Goal: Contribute content

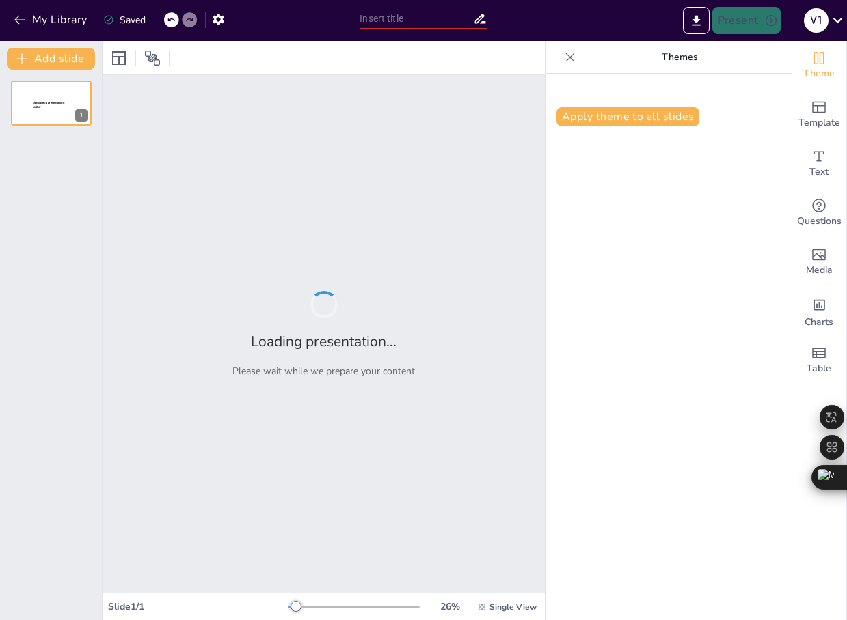
type input "New Sendsteps"
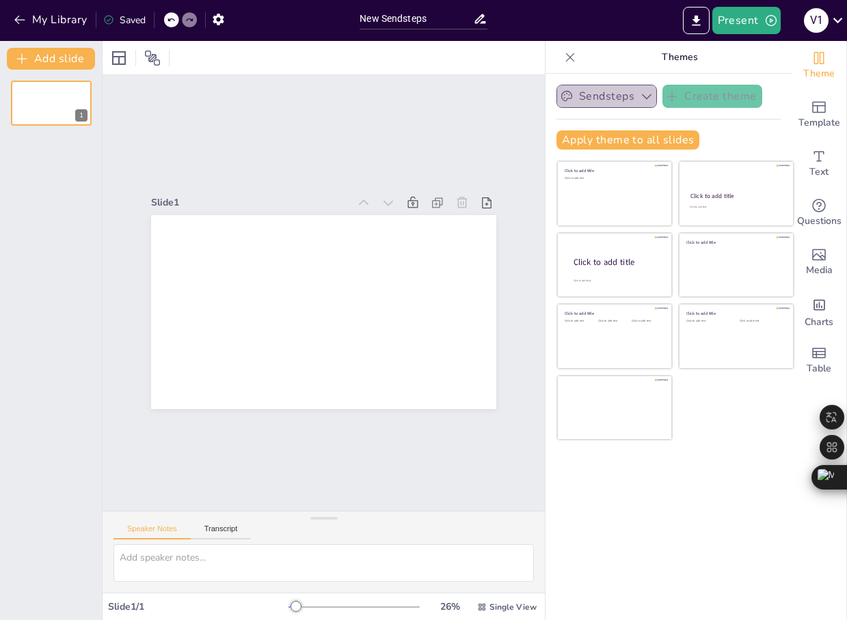
click at [639, 96] on icon "button" at bounding box center [646, 97] width 14 height 14
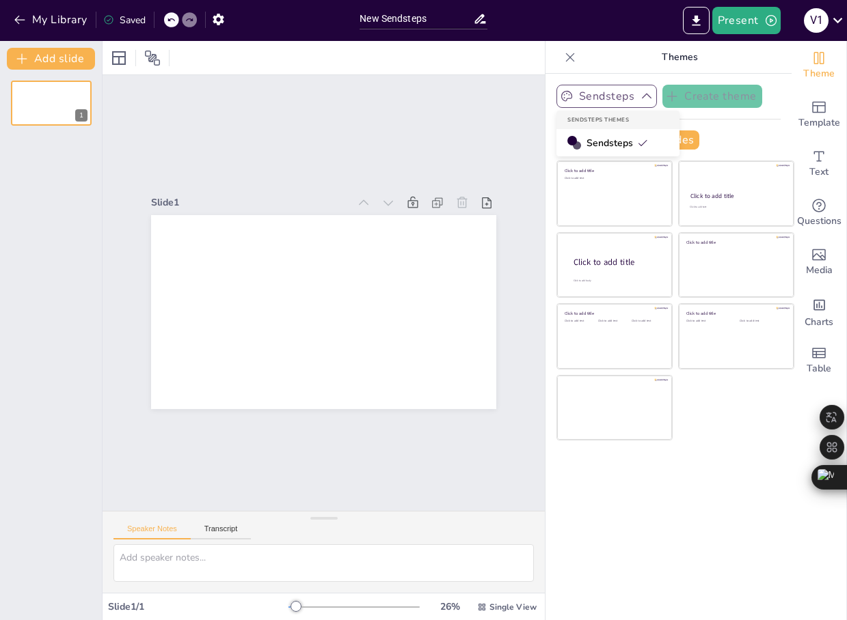
click at [620, 141] on span "Sendsteps" at bounding box center [616, 143] width 61 height 13
click at [639, 98] on icon "button" at bounding box center [646, 97] width 14 height 14
click at [715, 463] on div "Sendsteps Create theme Sendsteps Themes Sendsteps Apply theme to all slides Cli…" at bounding box center [668, 347] width 246 height 547
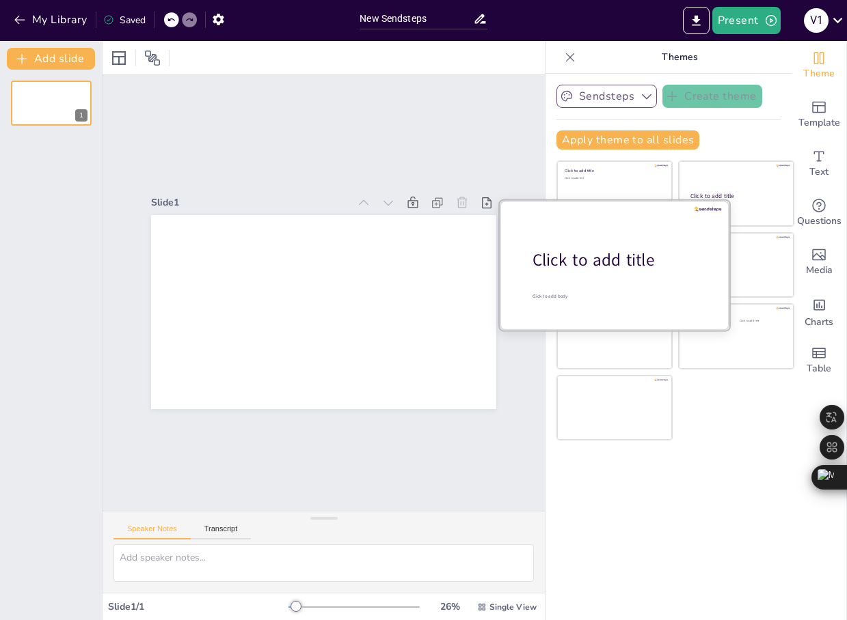
click at [583, 276] on div at bounding box center [614, 264] width 230 height 129
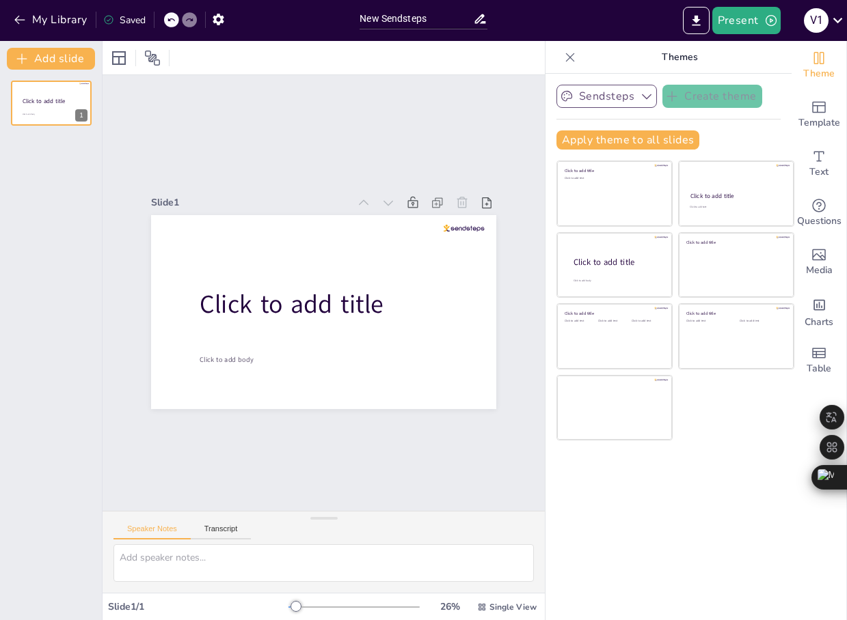
click at [731, 462] on div "Sendsteps Create theme Apply theme to all slides Click to add title Click to ad…" at bounding box center [668, 347] width 246 height 547
click at [797, 167] on div "Text" at bounding box center [818, 163] width 55 height 49
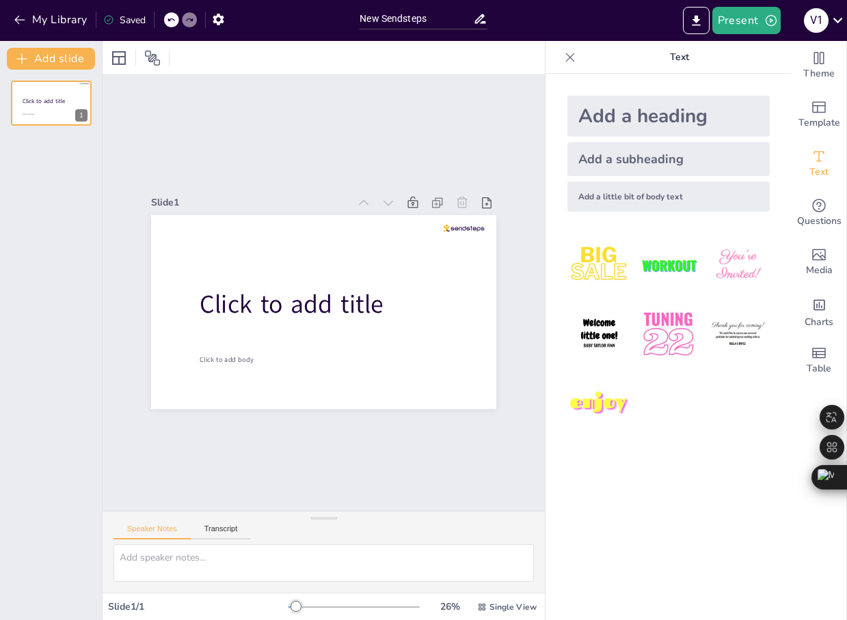
click at [645, 124] on div "Add a heading" at bounding box center [668, 116] width 202 height 41
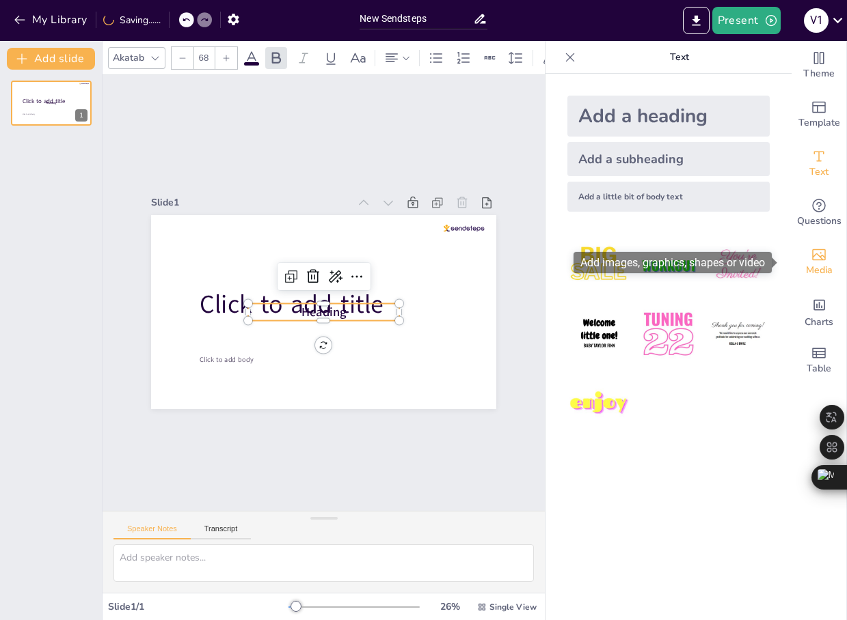
click at [813, 257] on icon "Add images, graphics, shapes or video" at bounding box center [819, 255] width 14 height 12
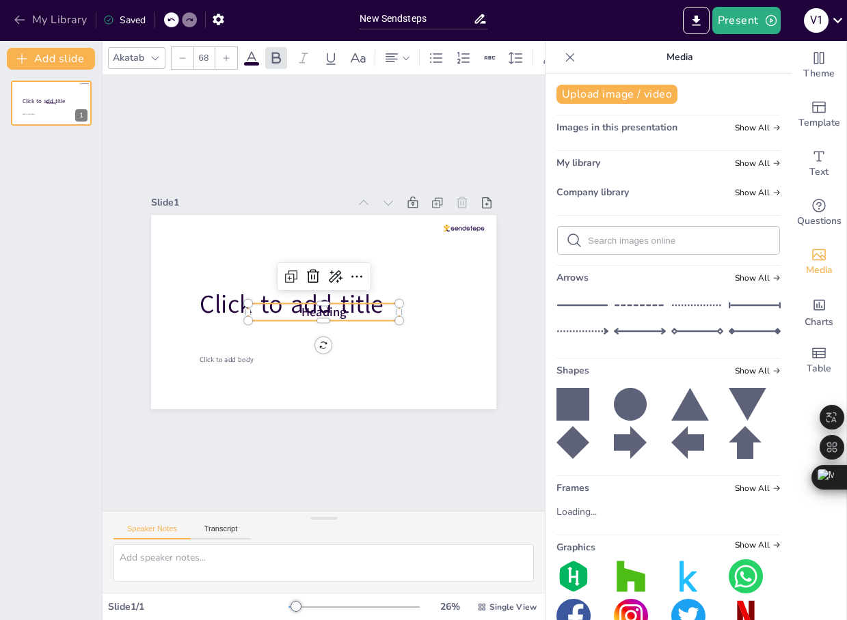
click at [21, 18] on icon "button" at bounding box center [20, 20] width 14 height 14
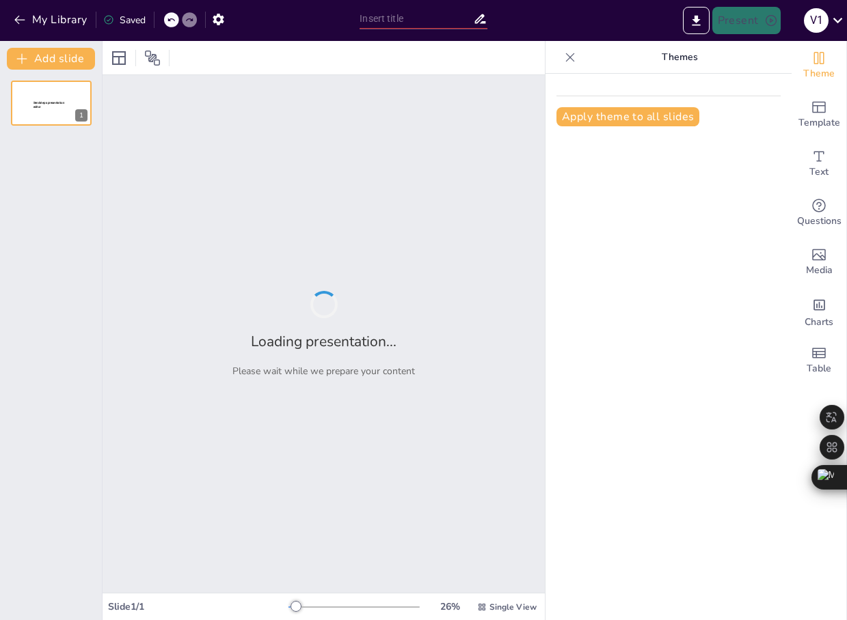
type input "Interacción entre el Nervio Trigémino y los Huesos Faciales: Implicaciones Clín…"
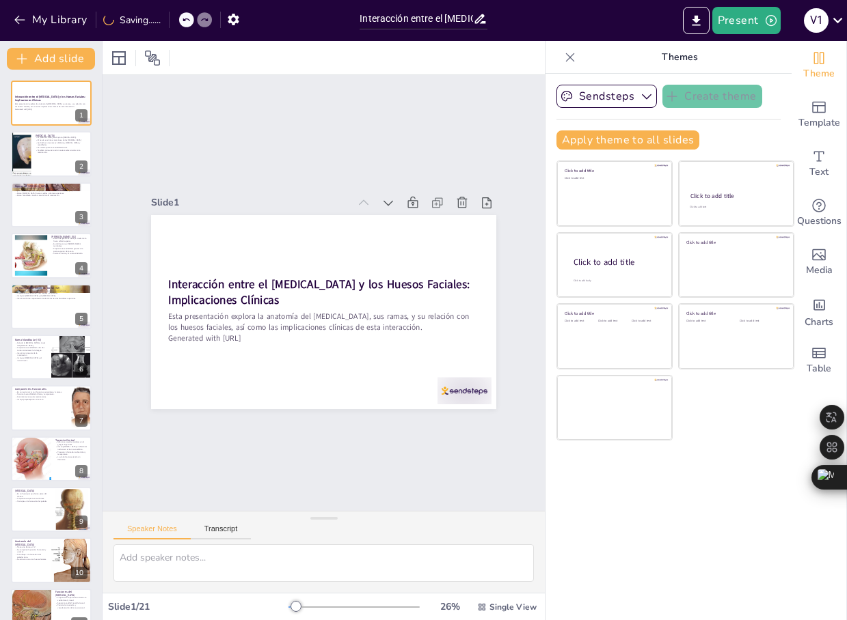
click at [205, 120] on div "Slide 1 Interacción entre el Nervio Trigémino y los Huesos Faciales: Implicacio…" at bounding box center [323, 293] width 485 height 480
checkbox input "true"
click at [71, 155] on div at bounding box center [51, 154] width 82 height 46
type textarea "El nervio trigémino es fundamental en la anatomía humana, siendo el quinto par …"
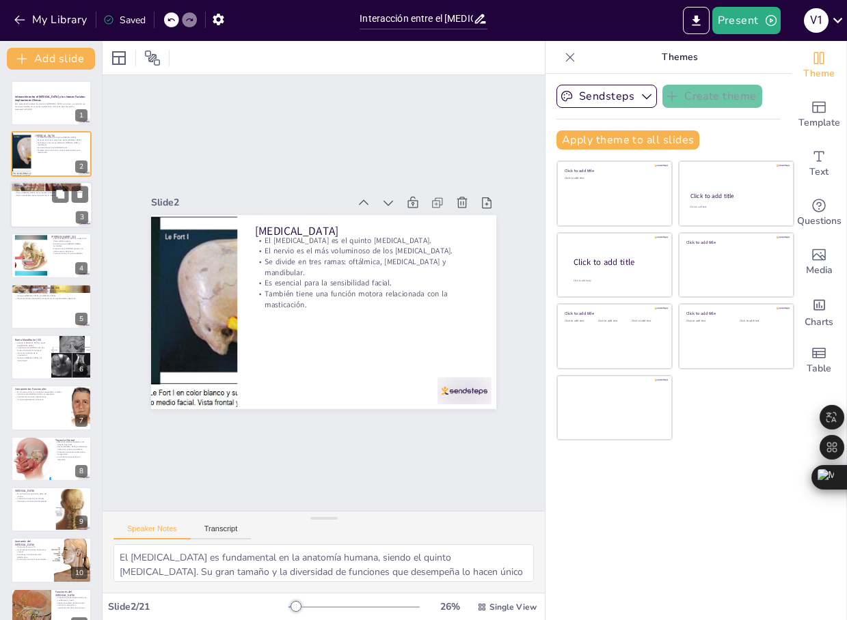
checkbox input "true"
click at [21, 210] on div at bounding box center [51, 205] width 82 height 46
type textarea "La división en tres ramas permite que el nervio trigémino cubra una amplia área…"
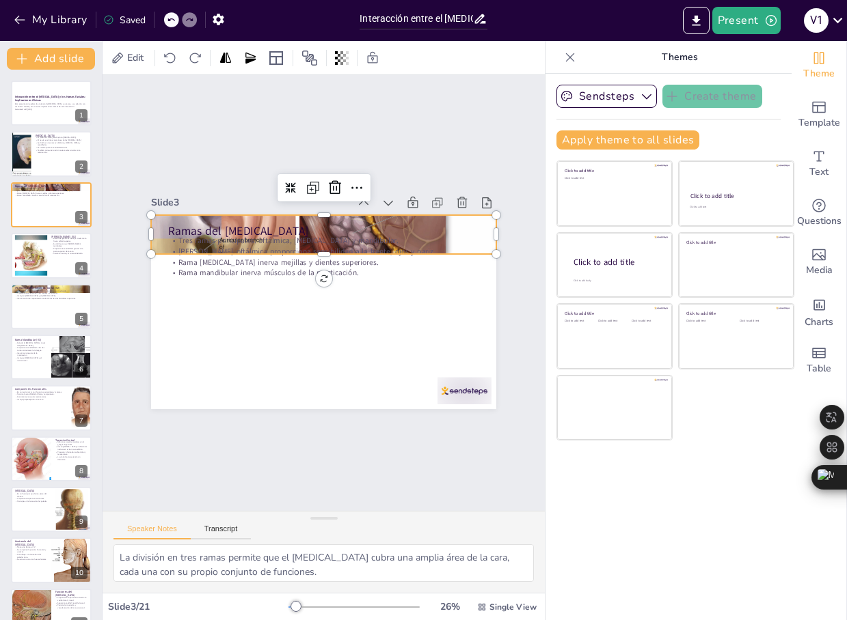
click at [447, 215] on div at bounding box center [335, 236] width 383 height 284
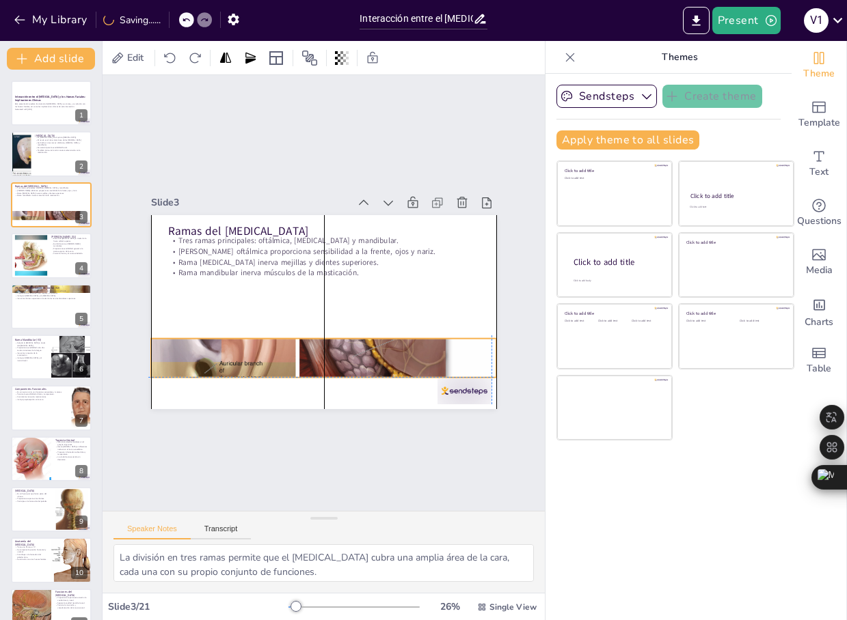
drag, startPoint x: 312, startPoint y: 247, endPoint x: 309, endPoint y: 368, distance: 120.3
click at [309, 253] on div "Ramas del Nervio Trigémino Tres ramas principales: oftálmica, maxilar y mandibu…" at bounding box center [340, 217] width 338 height 72
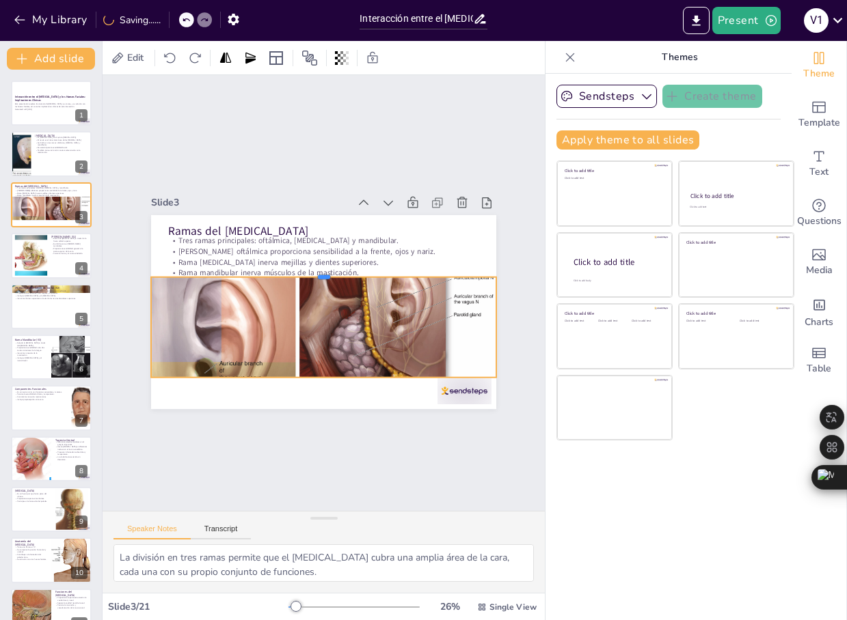
drag, startPoint x: 312, startPoint y: 333, endPoint x: 336, endPoint y: 272, distance: 66.0
click at [336, 272] on div at bounding box center [326, 271] width 344 height 47
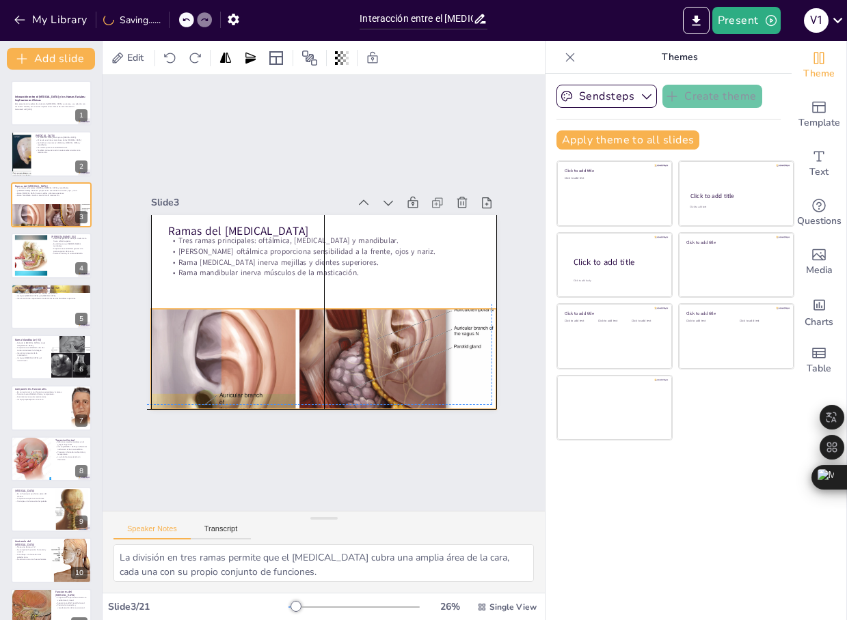
drag, startPoint x: 314, startPoint y: 314, endPoint x: 309, endPoint y: 340, distance: 27.0
click at [309, 340] on div at bounding box center [313, 389] width 366 height 252
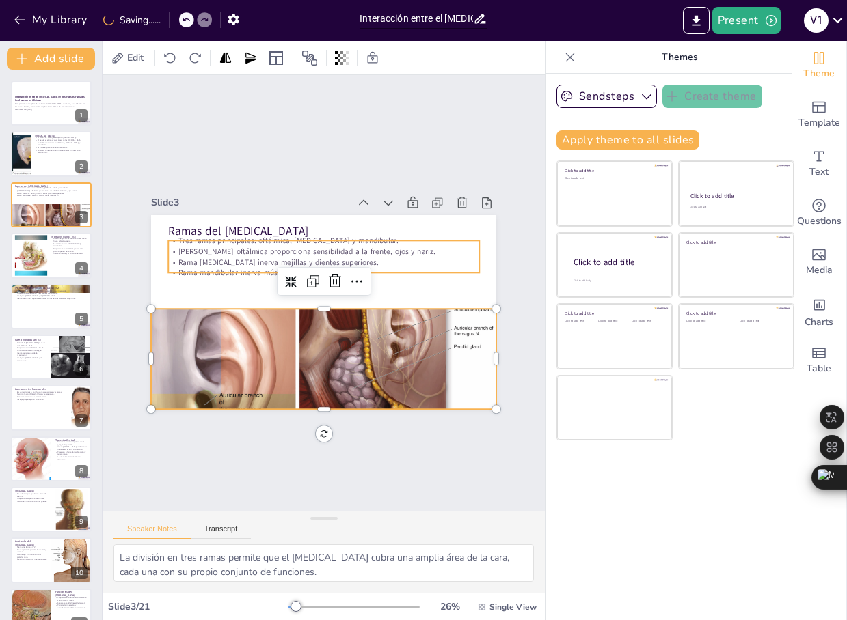
click at [251, 240] on p "Tres ramas principales: oftálmica, maxilar y mandibular." at bounding box center [329, 240] width 310 height 43
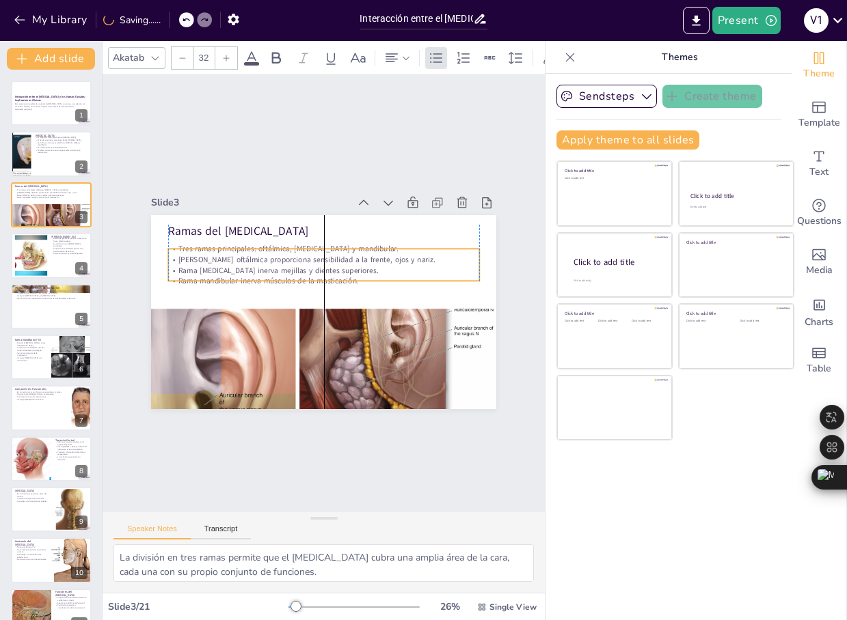
drag, startPoint x: 331, startPoint y: 237, endPoint x: 329, endPoint y: 245, distance: 8.5
click at [329, 245] on p "Tres ramas principales: oftálmica, maxilar y mandibular." at bounding box center [328, 249] width 310 height 43
click at [118, 303] on div "Slide 1 Interacción entre el Nervio Trigémino y los Huesos Faciales: Implicacio…" at bounding box center [324, 293] width 422 height 232
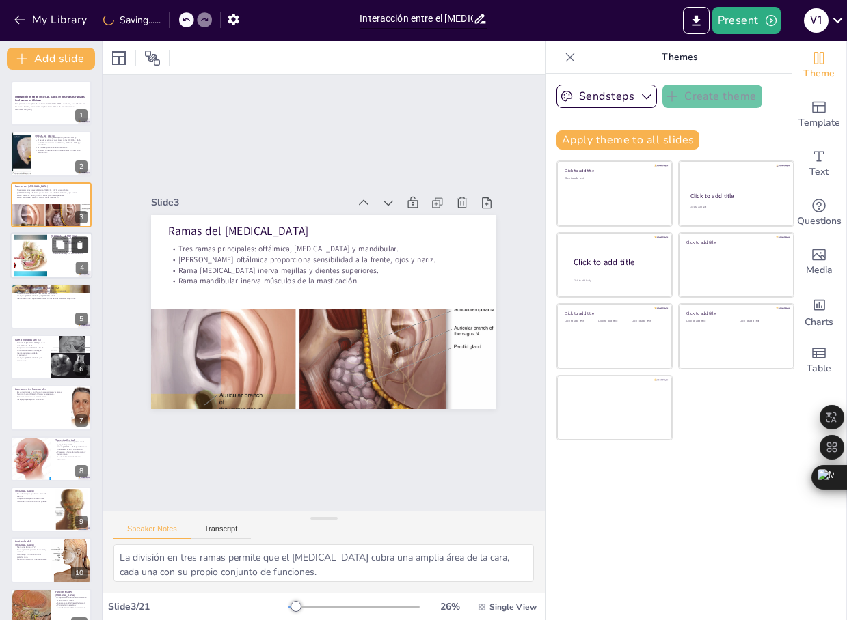
checkbox input "true"
click at [76, 249] on icon at bounding box center [80, 245] width 10 height 10
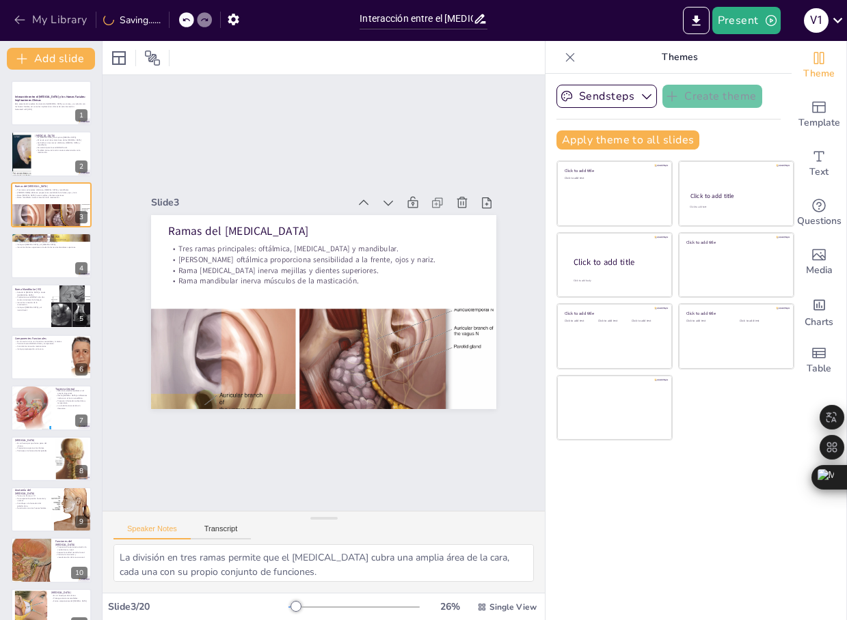
checkbox input "true"
click at [185, 16] on icon at bounding box center [186, 20] width 8 height 8
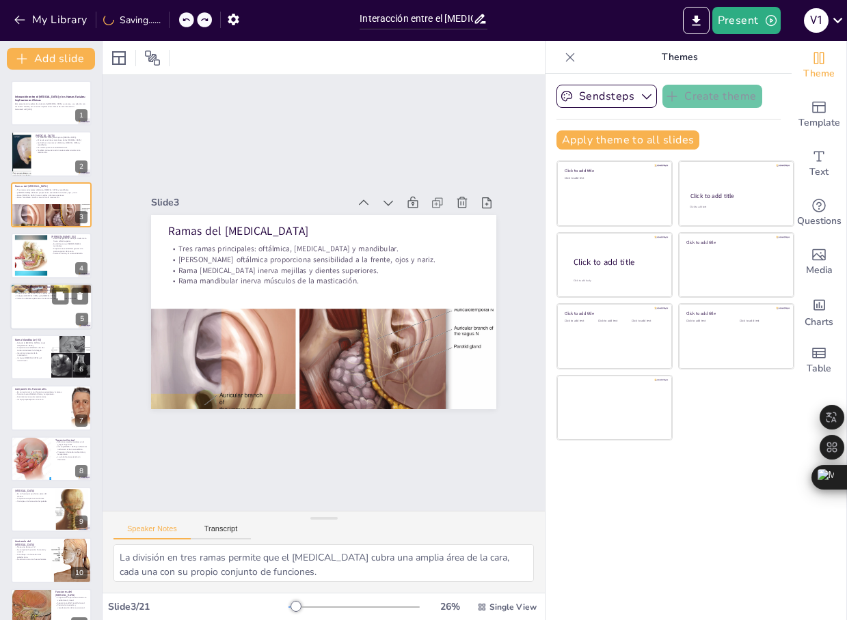
checkbox input "true"
click at [17, 319] on div at bounding box center [51, 307] width 82 height 46
type textarea "Este foramen es un punto clave para la entrada de la rama maxilar al cráneo, pe…"
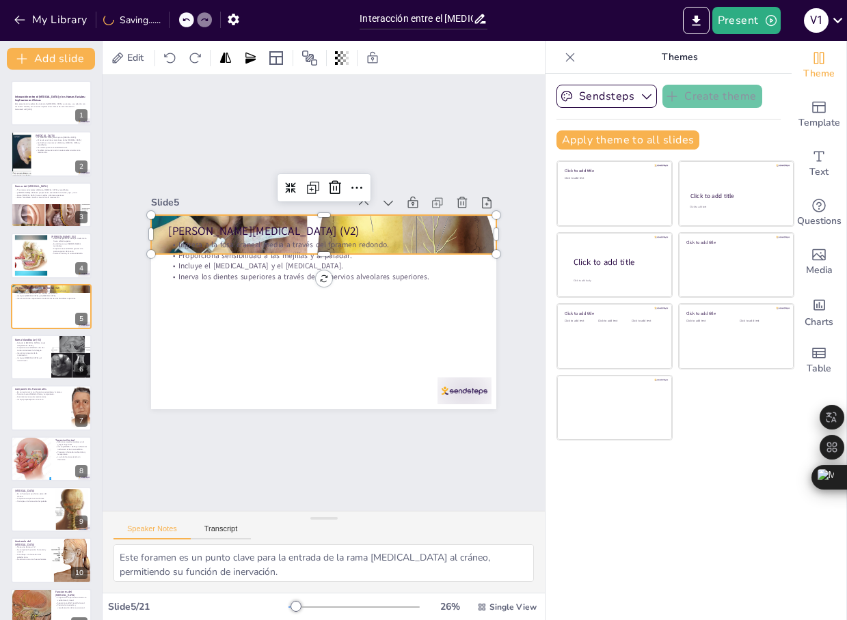
click at [470, 219] on div at bounding box center [330, 234] width 360 height 199
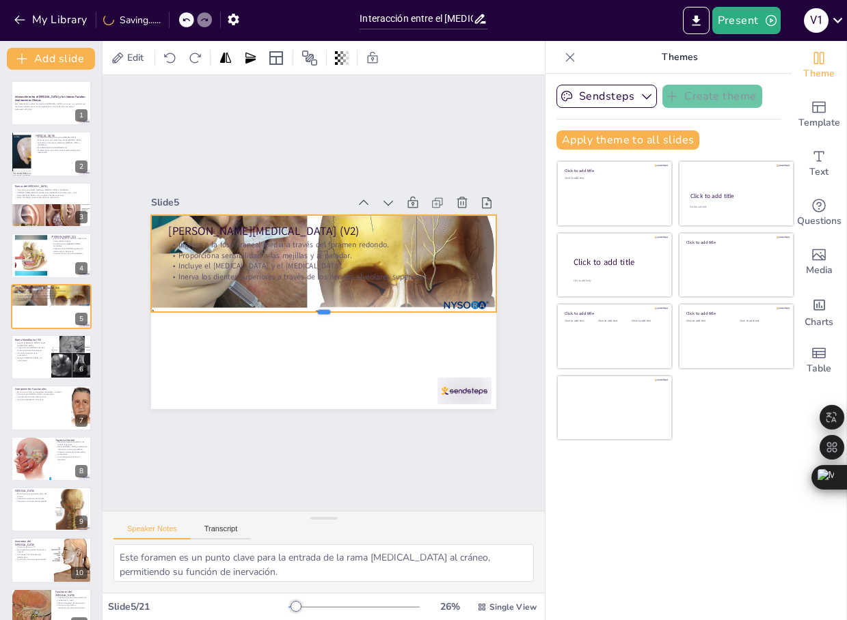
drag, startPoint x: 311, startPoint y: 251, endPoint x: 280, endPoint y: 309, distance: 65.7
click at [280, 309] on div at bounding box center [321, 317] width 344 height 47
click at [458, 240] on p "Ingresa a la fosa craneal media a través del foramen redondo." at bounding box center [329, 244] width 310 height 43
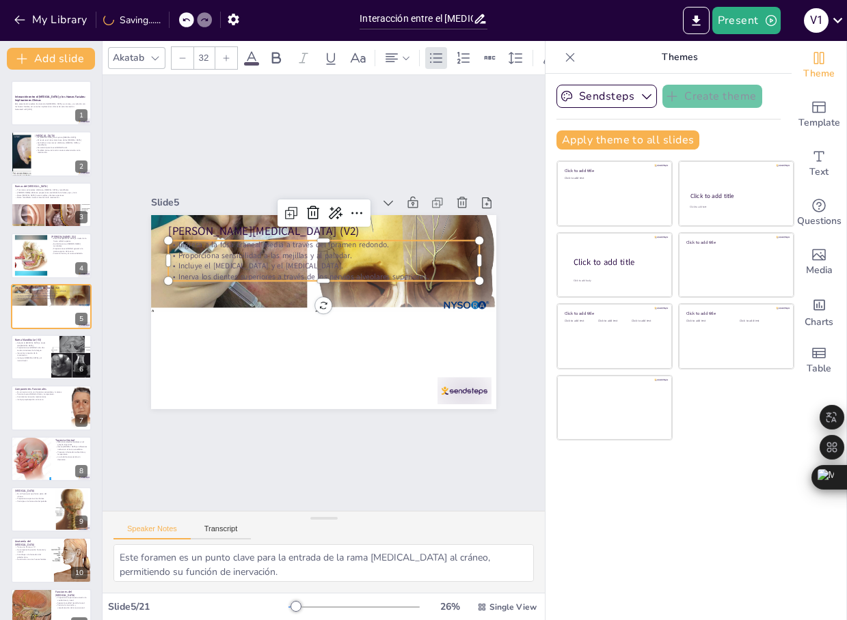
checkbox input "true"
type input "--"
click at [448, 219] on div "Rama Maxilar (V2) Ingresa a la fosa craneal media a través del foramen redondo.…" at bounding box center [321, 312] width 363 height 230
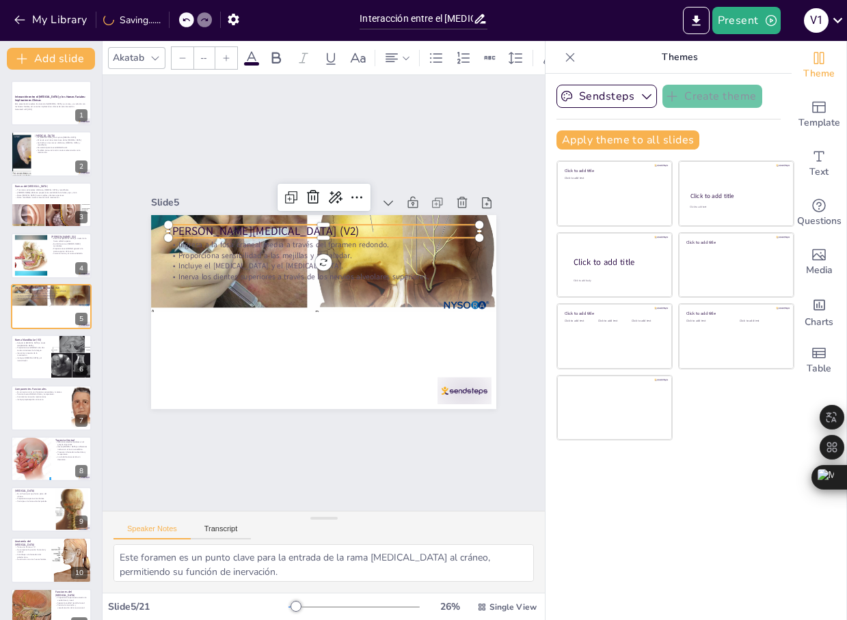
checkbox input "true"
type input "48"
click at [448, 219] on div at bounding box center [323, 219] width 311 height 11
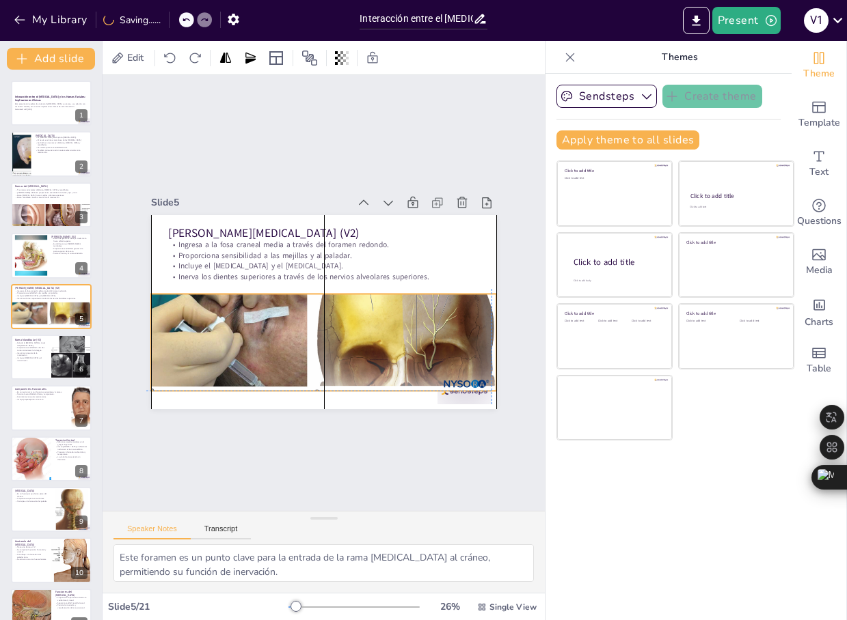
drag, startPoint x: 476, startPoint y: 279, endPoint x: 471, endPoint y: 353, distance: 73.9
click at [471, 353] on div at bounding box center [321, 313] width 360 height 199
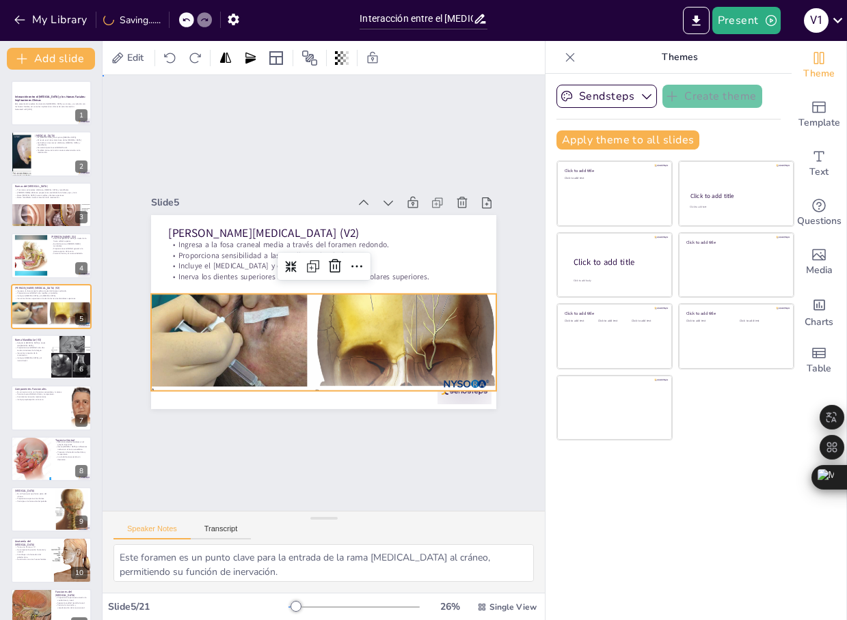
click at [204, 471] on div "Slide 1 Interacción entre el Nervio Trigémino y los Huesos Faciales: Implicacio…" at bounding box center [323, 293] width 523 height 518
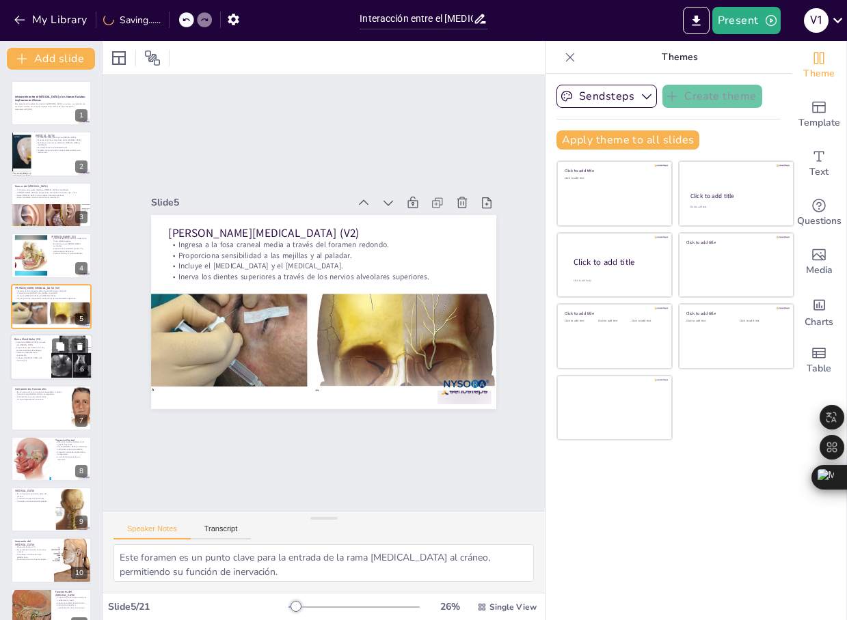
checkbox input "true"
click at [61, 357] on div at bounding box center [72, 357] width 62 height 46
type textarea "Este foramen es crucial para la salida de la rama mandibular, permitiendo su in…"
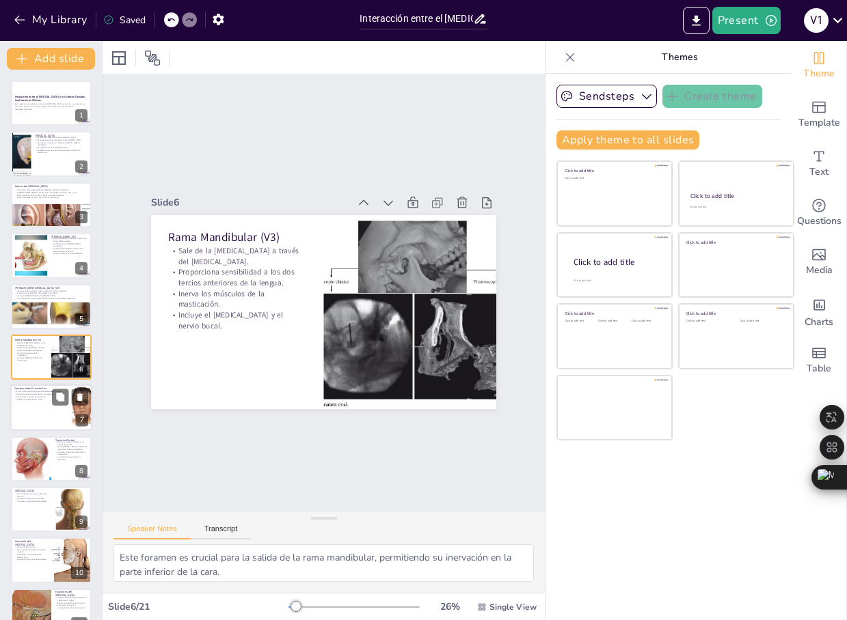
scroll to position [12, 0]
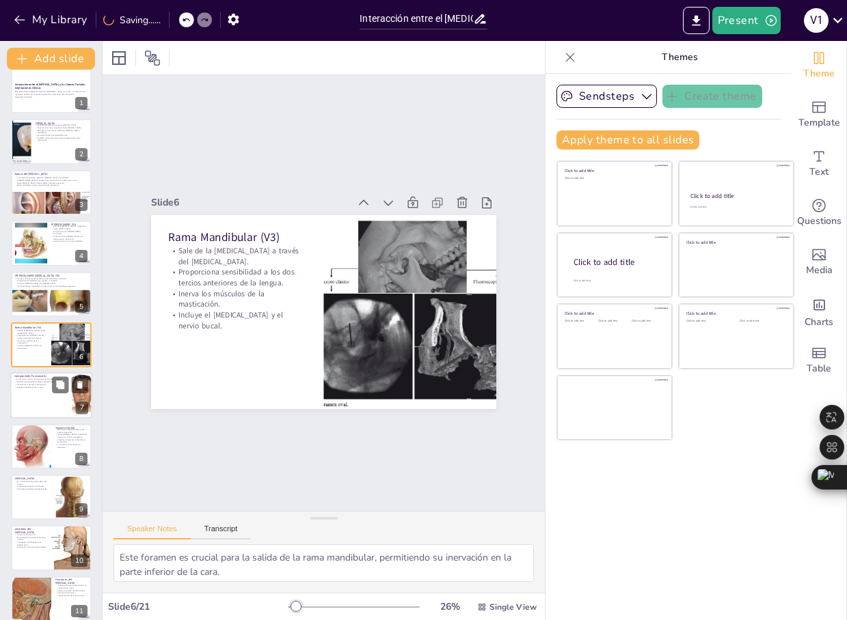
checkbox input "true"
click at [33, 411] on div at bounding box center [51, 396] width 82 height 46
type textarea "La clasificación como nervio mixto destaca su importancia en la funcionalidad d…"
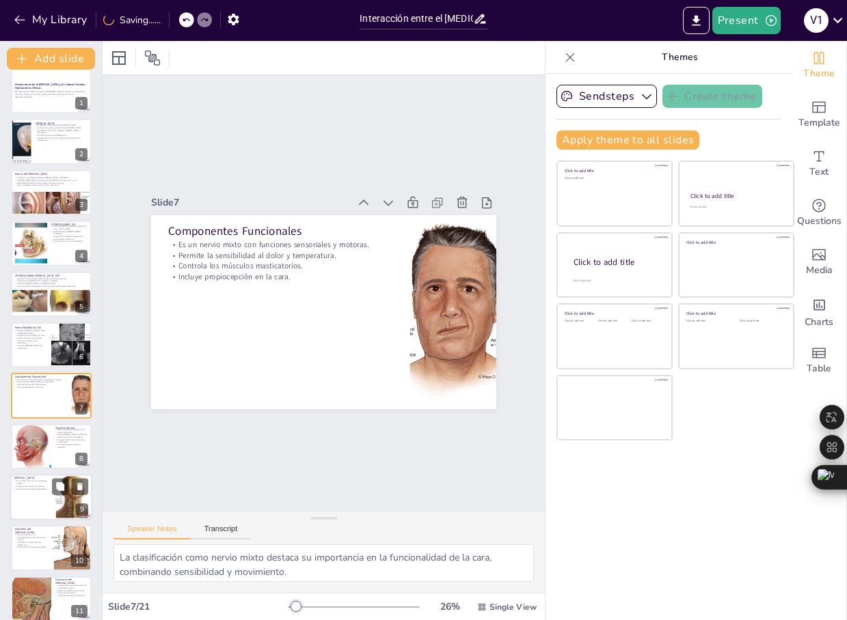
scroll to position [63, 0]
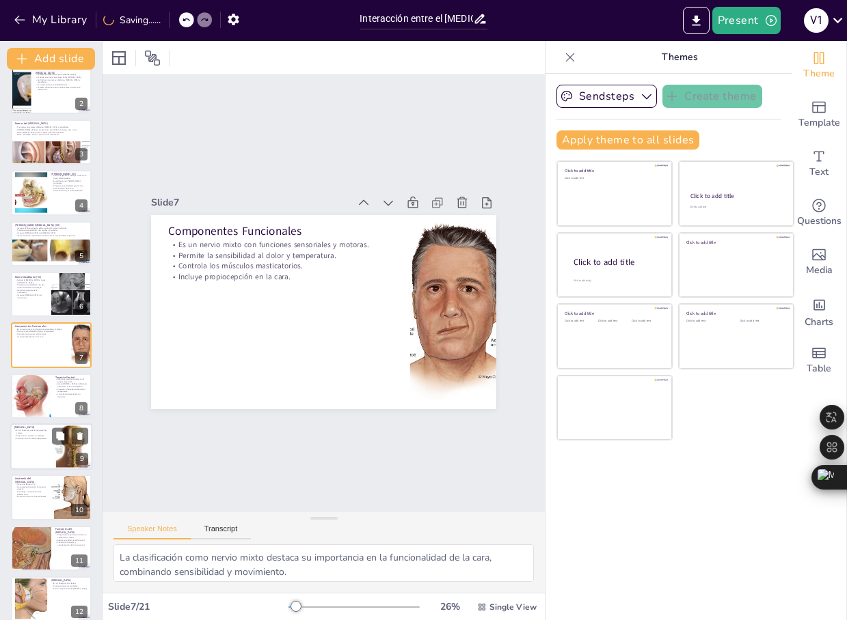
checkbox input "true"
click at [40, 450] on div at bounding box center [51, 447] width 82 height 46
type textarea "La ubicación del hueso palatino es crucial para la estructura del cráneo y su f…"
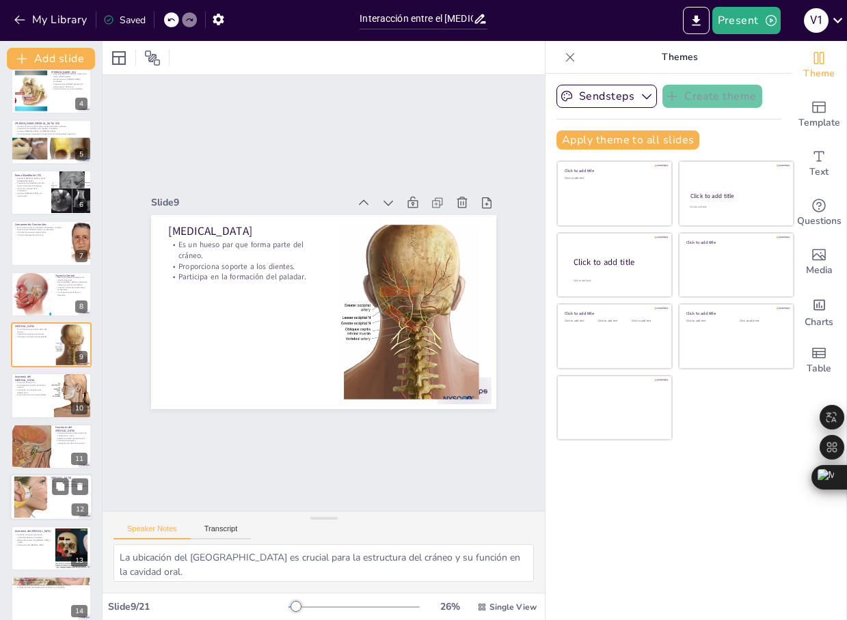
checkbox input "true"
click at [38, 482] on div at bounding box center [30, 498] width 47 height 42
type textarea "La ubicación del hueso temporal es esencial para su función en la protección y …"
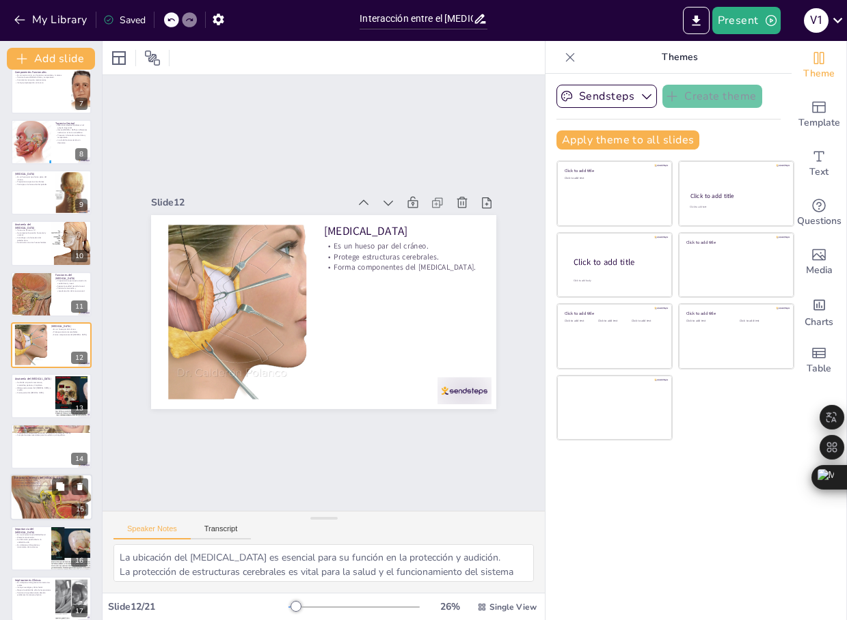
checkbox input "true"
click at [31, 505] on div at bounding box center [51, 498] width 82 height 92
type textarea "La función del conducto auditivo es crucial para la transmisión de ondas sonora…"
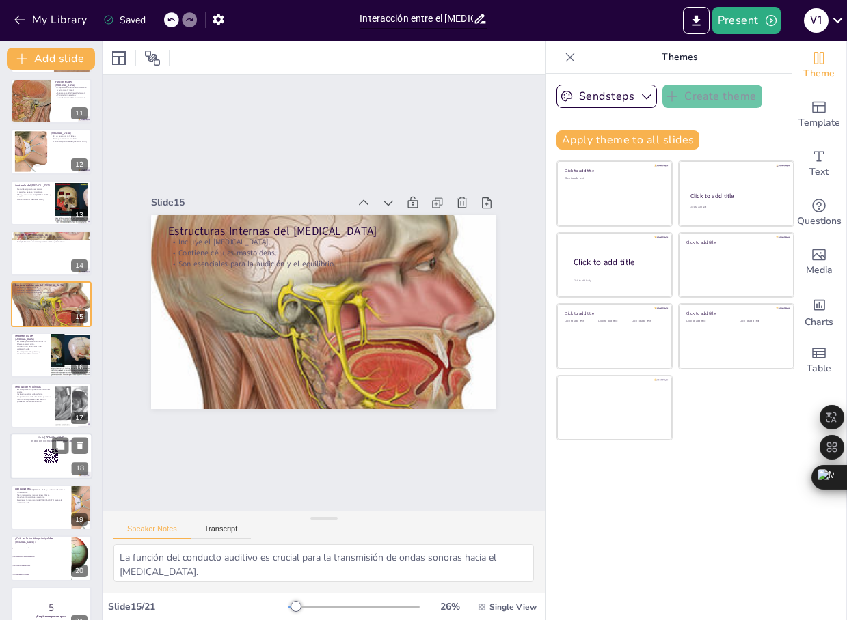
scroll to position [533, 0]
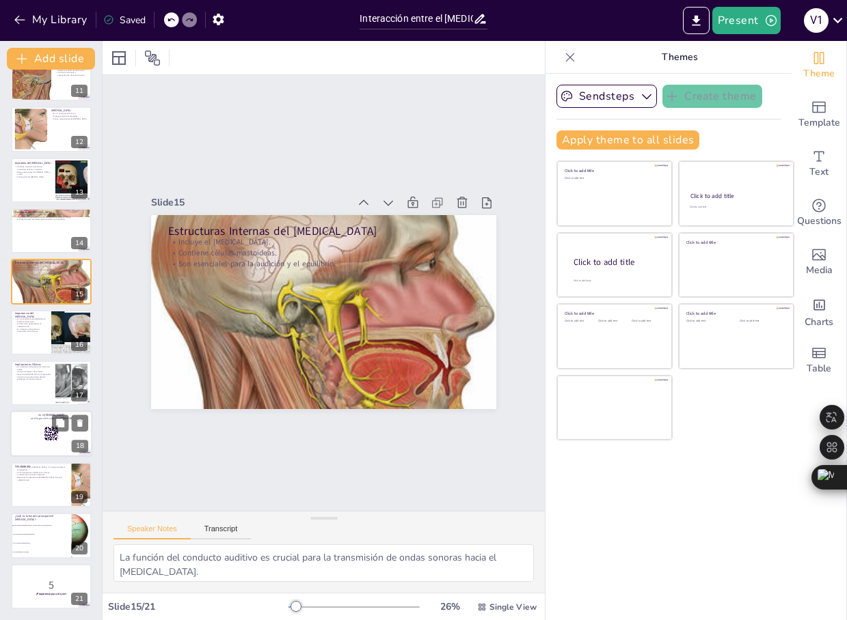
checkbox input "true"
click at [38, 430] on div at bounding box center [51, 434] width 82 height 46
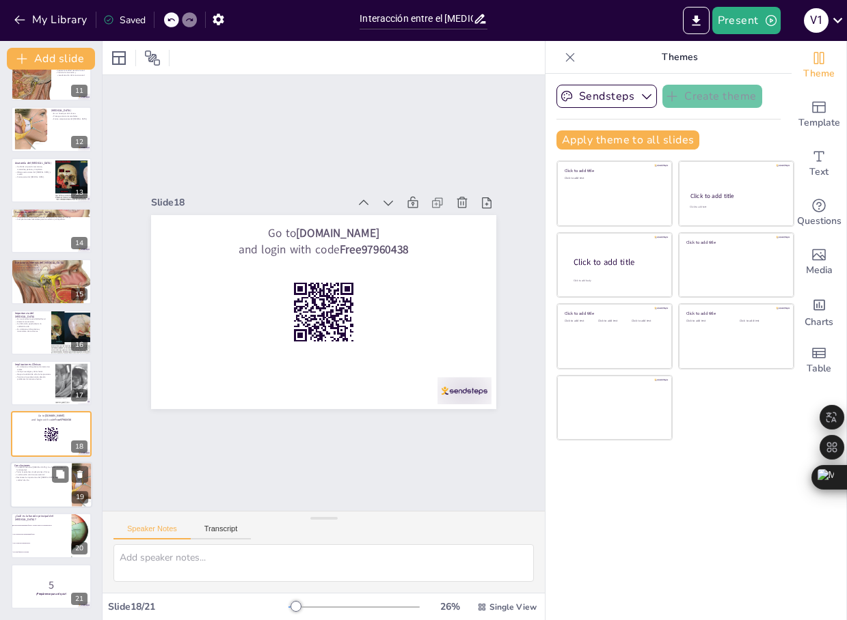
checkbox input "true"
click at [45, 498] on div at bounding box center [51, 485] width 82 height 46
type textarea "La relación entre estas estructuras es esencial para la salud y el funcionamien…"
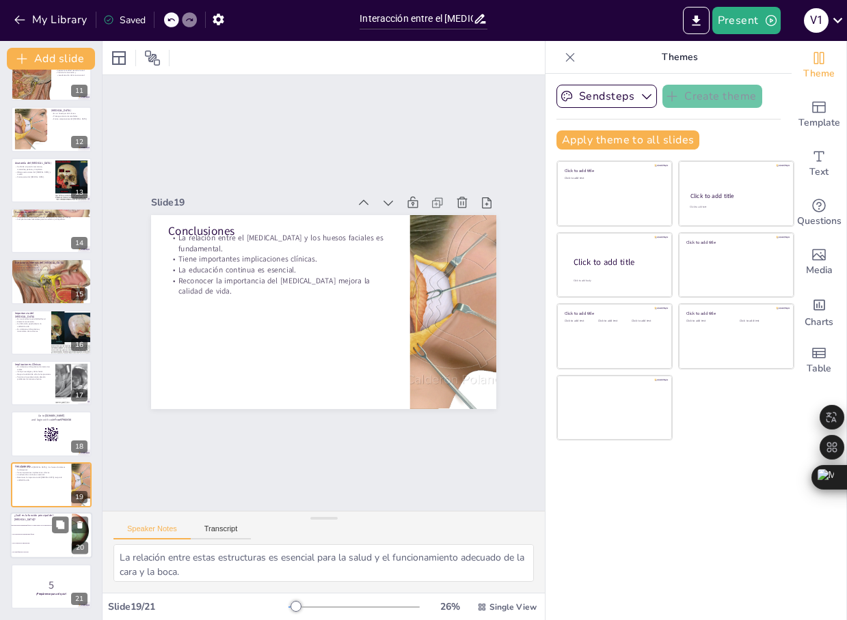
checkbox input "true"
click at [38, 534] on span "Solo proporciona sensibilidad facial." at bounding box center [41, 535] width 59 height 2
type textarea "La respuesta correcta es la opción 1, que se relaciona con el contenido de la d…"
checkbox input "true"
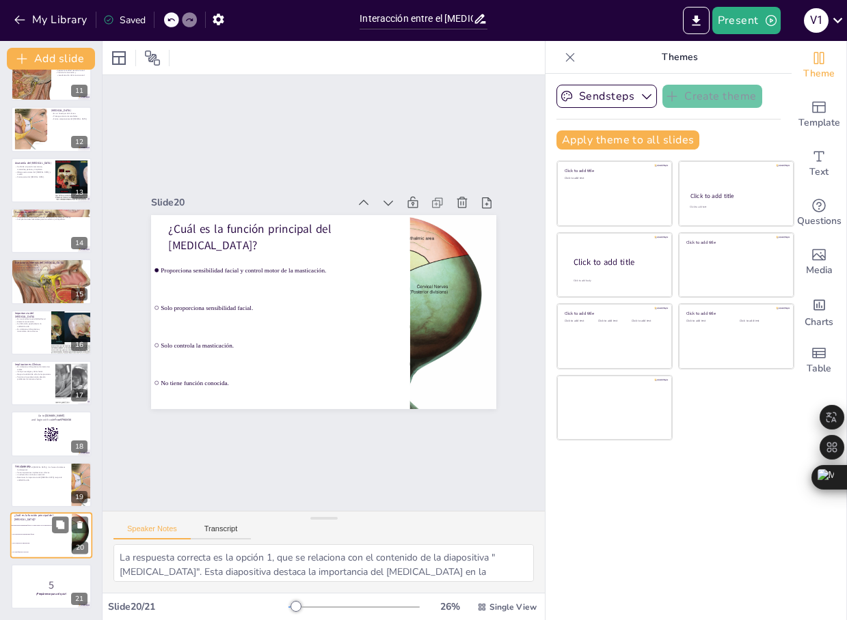
checkbox input "true"
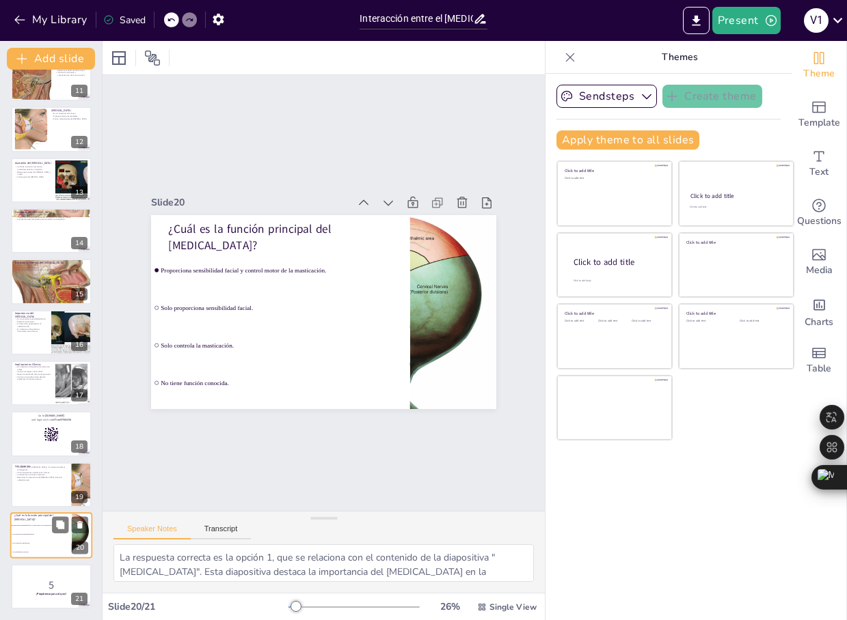
checkbox input "true"
click at [36, 576] on div at bounding box center [51, 587] width 82 height 46
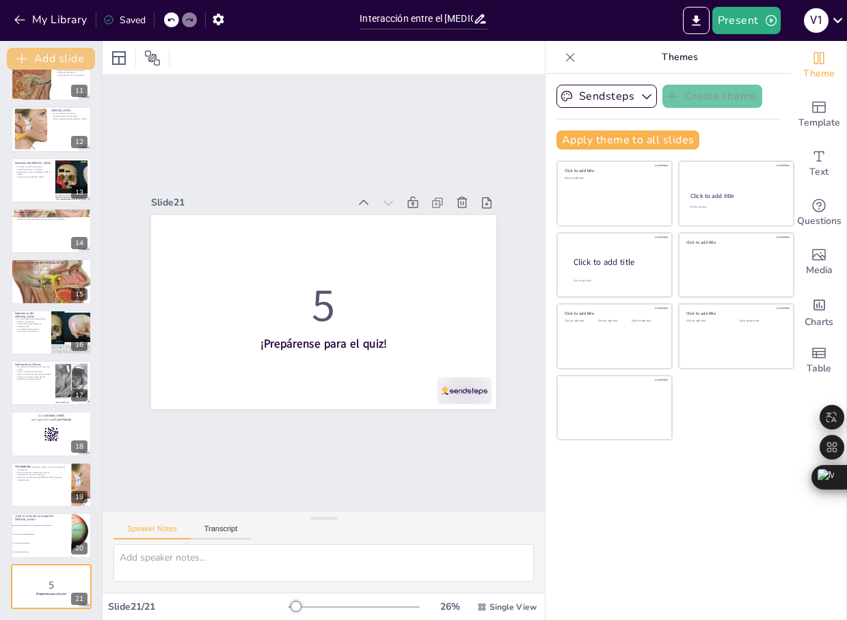
checkbox input "true"
click at [20, 15] on icon "button" at bounding box center [20, 20] width 14 height 14
